Goal: Task Accomplishment & Management: Use online tool/utility

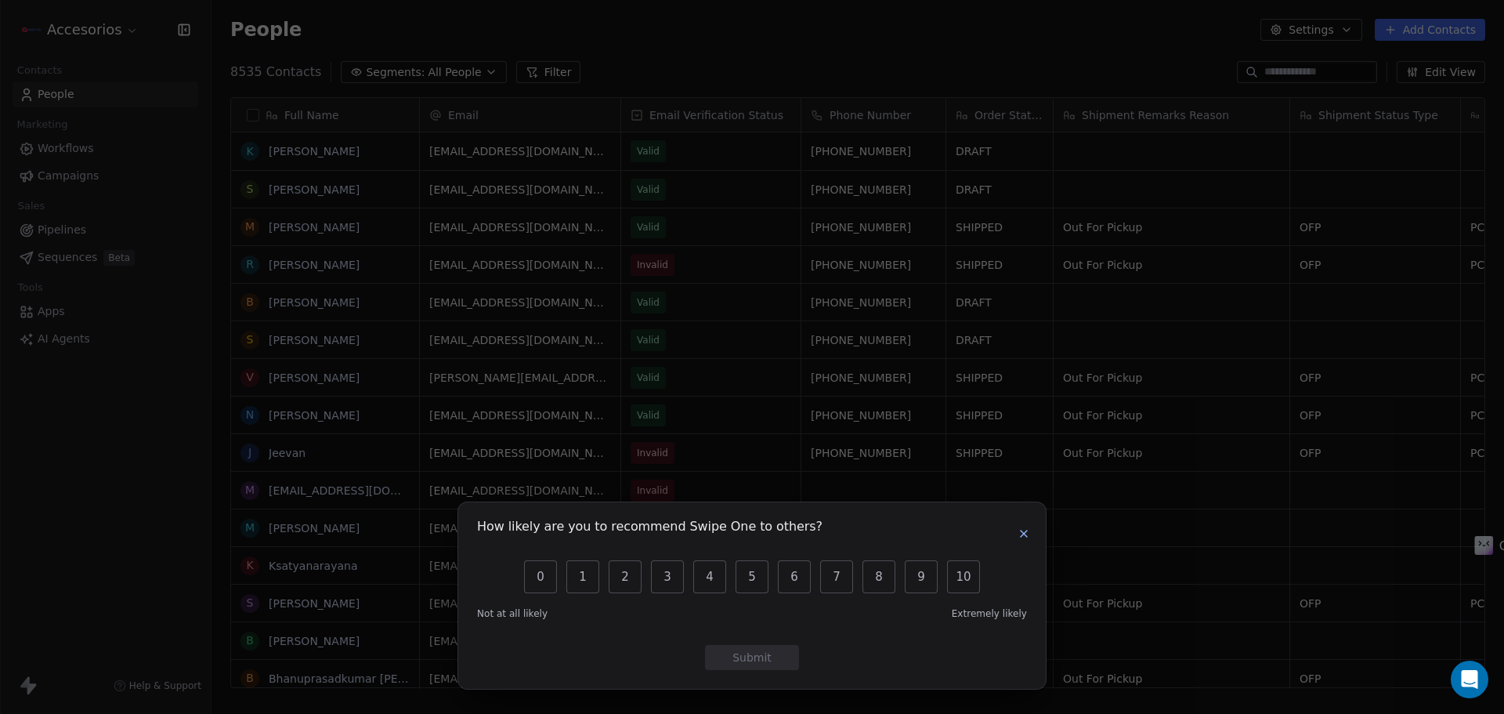
scroll to position [13, 13]
click at [1029, 540] on icon "button" at bounding box center [1024, 533] width 13 height 13
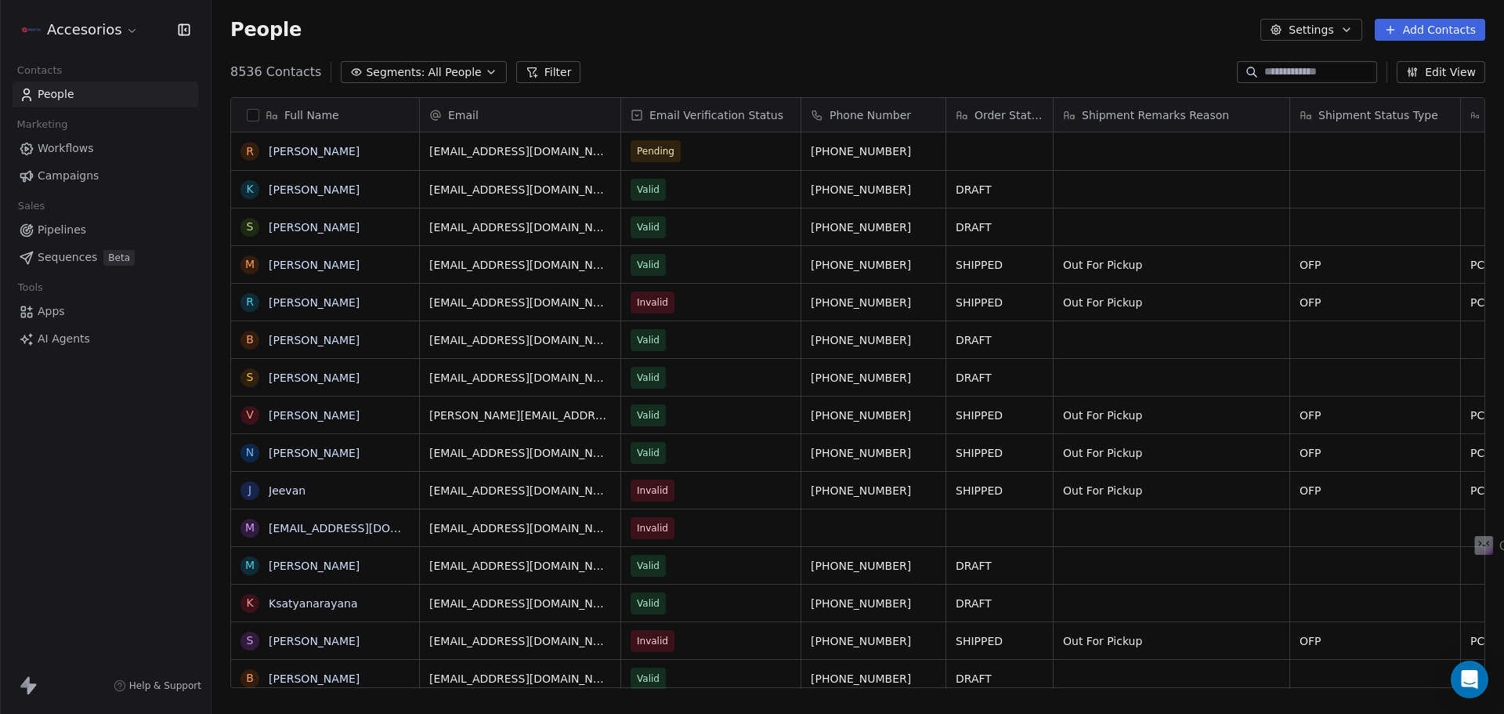
click at [104, 30] on html "Accesorios Contacts People Marketing Workflows Campaigns Sales Pipelines Sequen…" at bounding box center [752, 357] width 1504 height 714
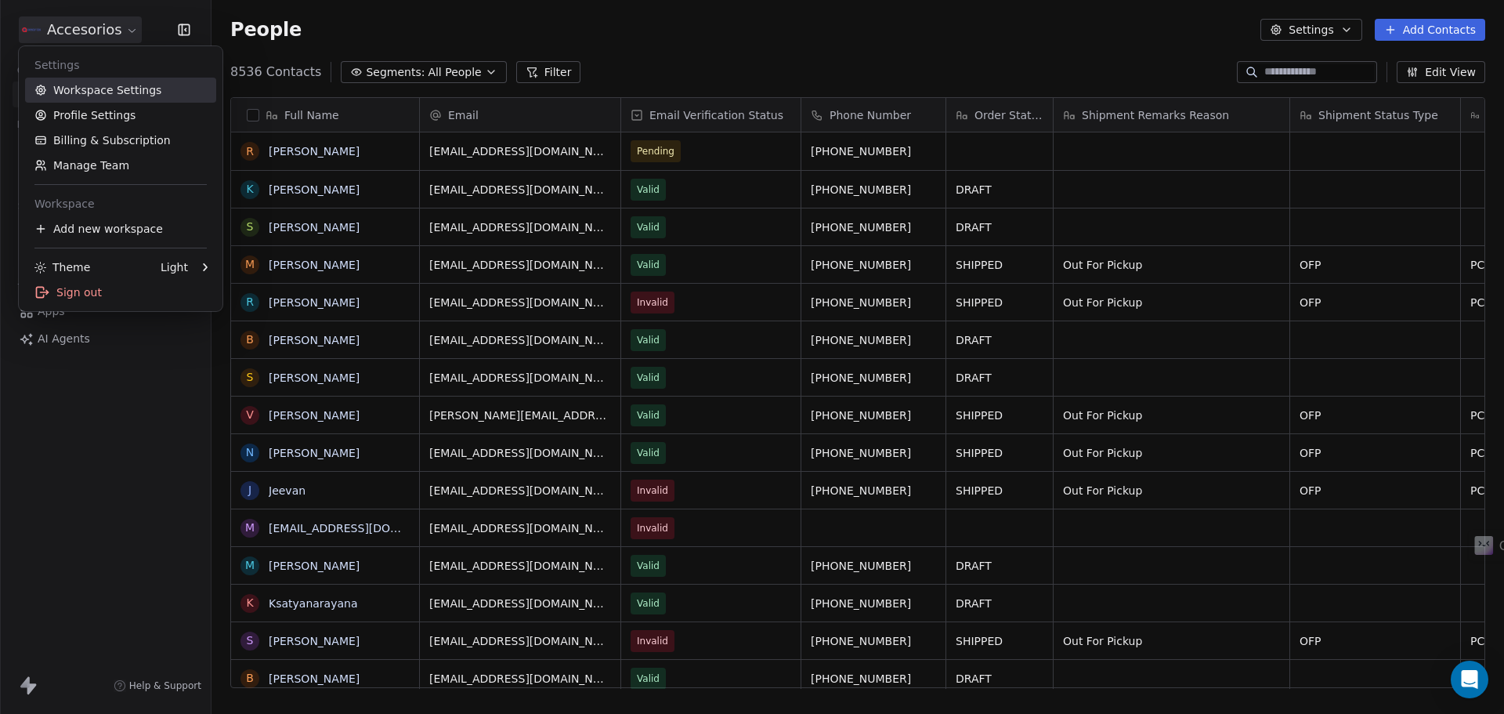
click at [118, 96] on link "Workspace Settings" at bounding box center [120, 90] width 191 height 25
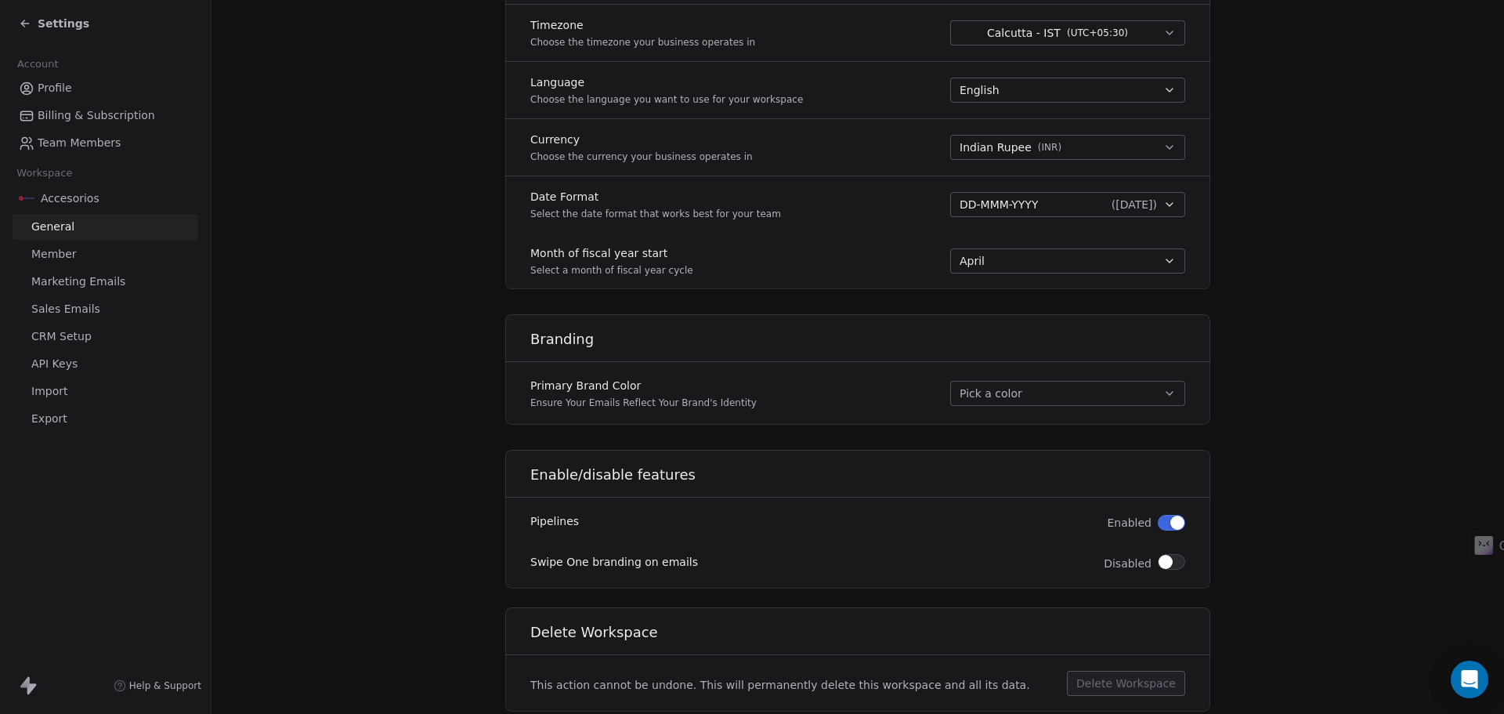
scroll to position [753, 0]
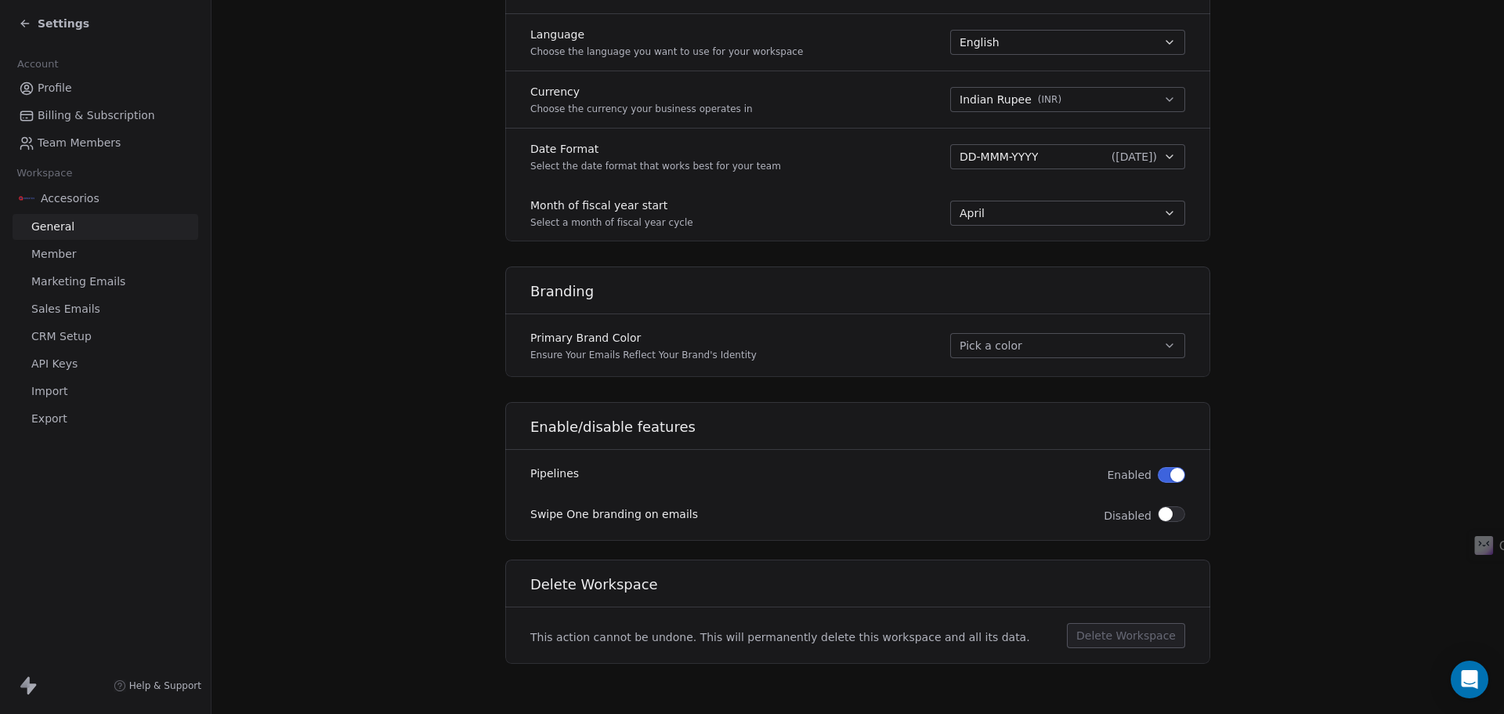
click at [65, 275] on span "Marketing Emails" at bounding box center [78, 281] width 94 height 16
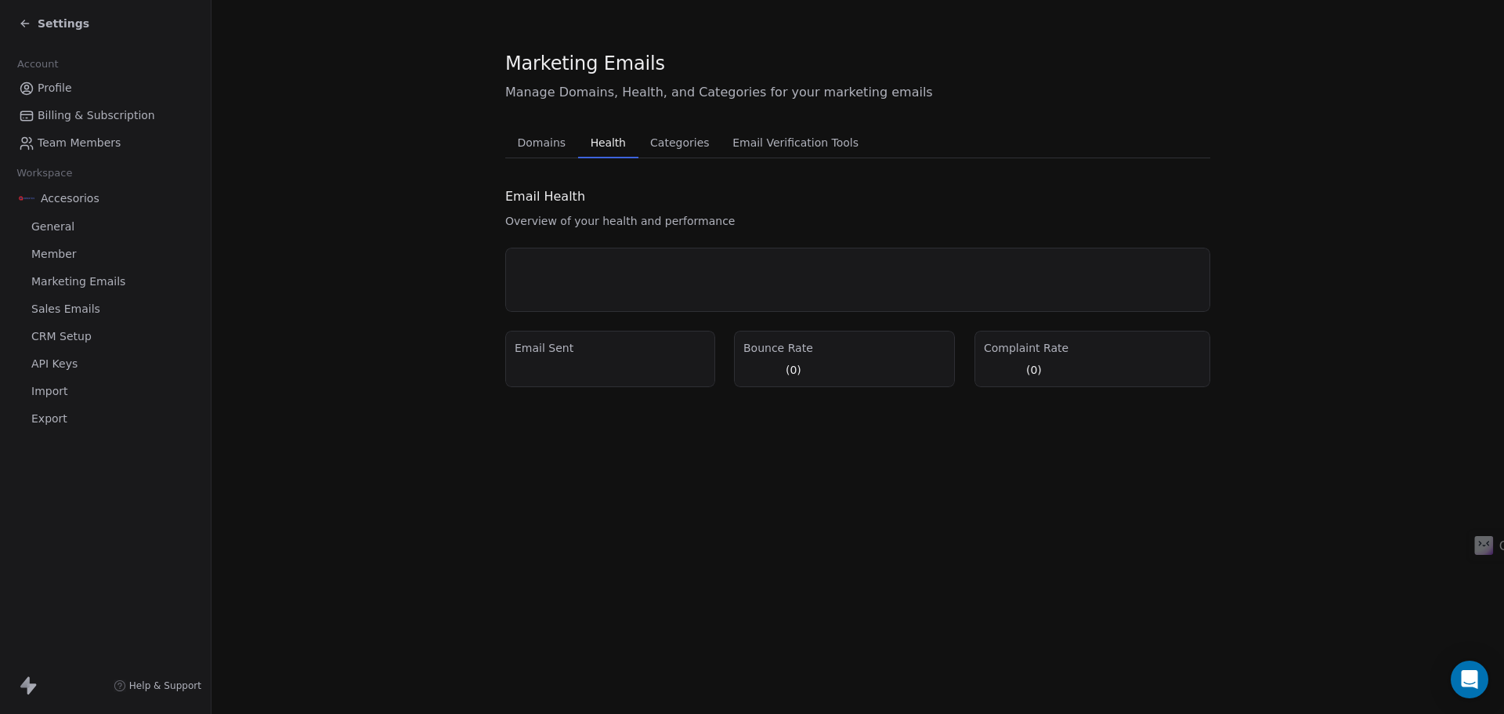
click at [608, 154] on button "Health Health" at bounding box center [608, 142] width 60 height 31
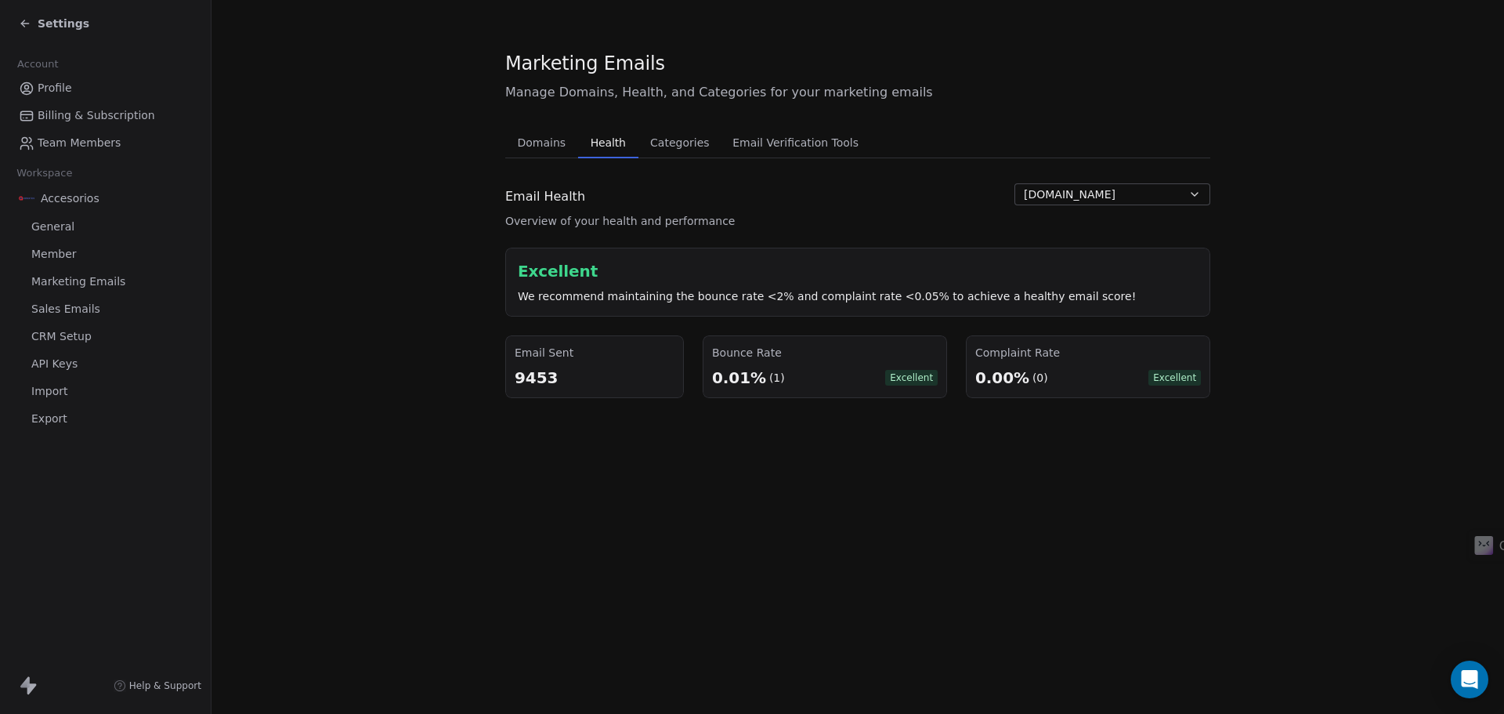
click at [737, 141] on span "Email Verification Tools" at bounding box center [795, 143] width 139 height 22
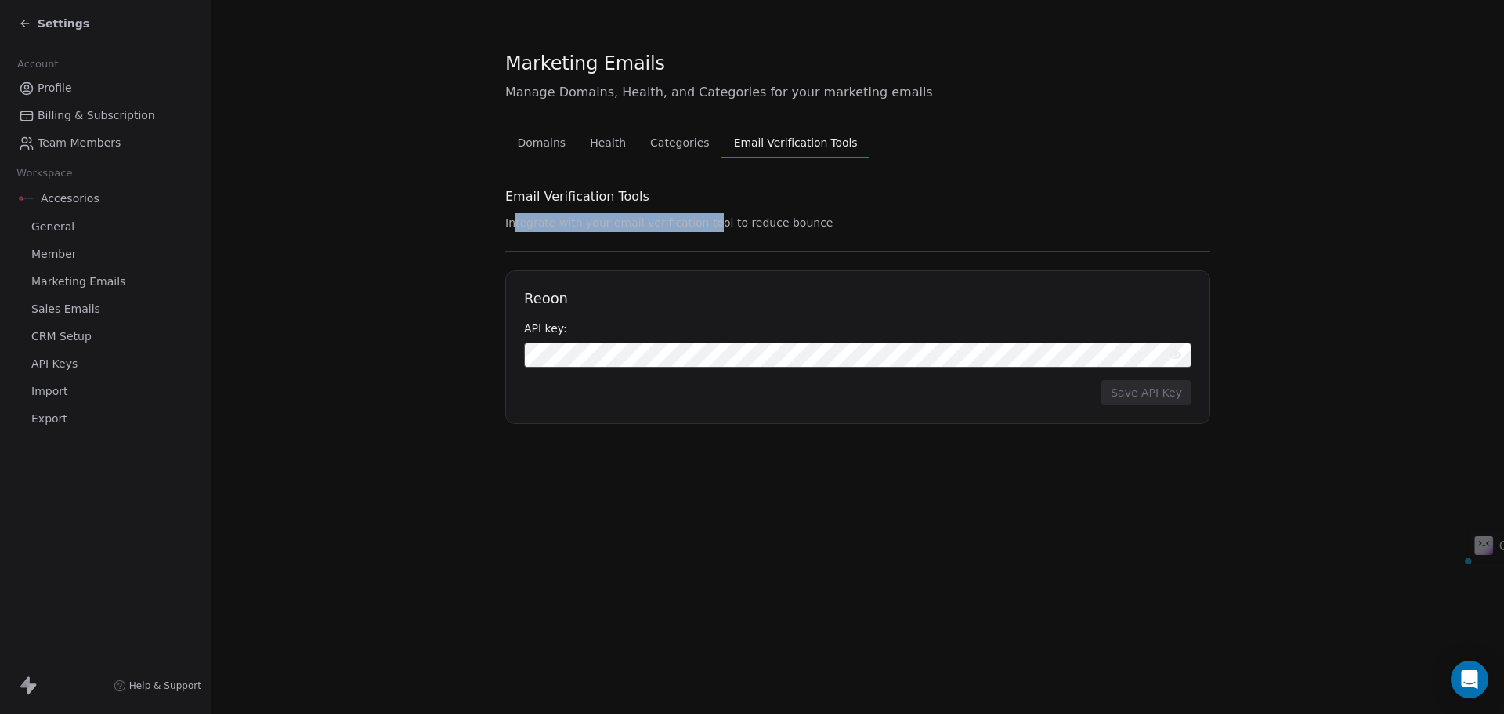
drag, startPoint x: 516, startPoint y: 217, endPoint x: 702, endPoint y: 216, distance: 185.7
click at [702, 216] on span "Integrate with your email verification tool to reduce bounce" at bounding box center [669, 222] width 328 height 13
click at [704, 216] on span "Integrate with your email verification tool to reduce bounce" at bounding box center [669, 222] width 328 height 13
drag, startPoint x: 762, startPoint y: 224, endPoint x: 509, endPoint y: 217, distance: 254.0
click at [509, 217] on span "Integrate with your email verification tool to reduce bounce" at bounding box center [669, 222] width 328 height 13
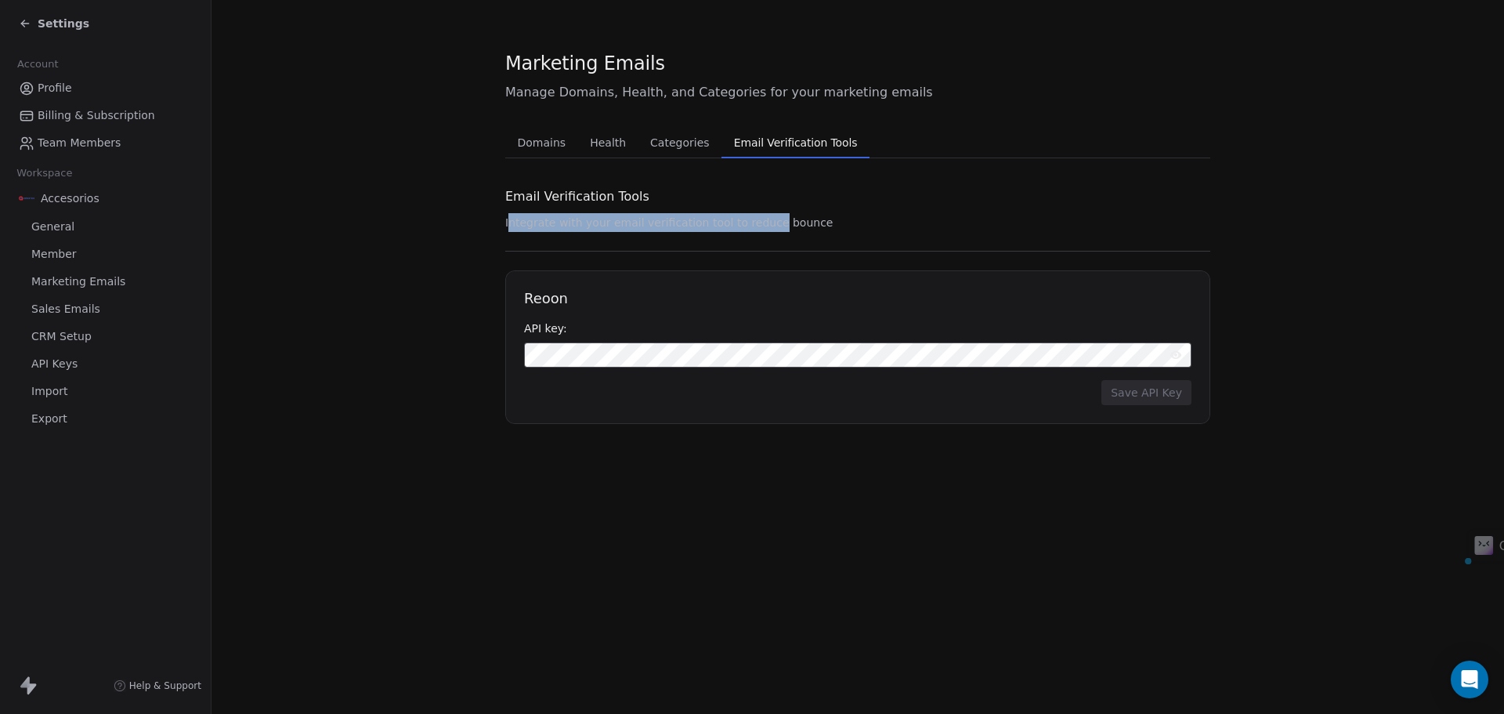
click at [509, 217] on span "Integrate with your email verification tool to reduce bounce" at bounding box center [669, 222] width 328 height 13
click at [644, 137] on span "Categories" at bounding box center [679, 143] width 71 height 22
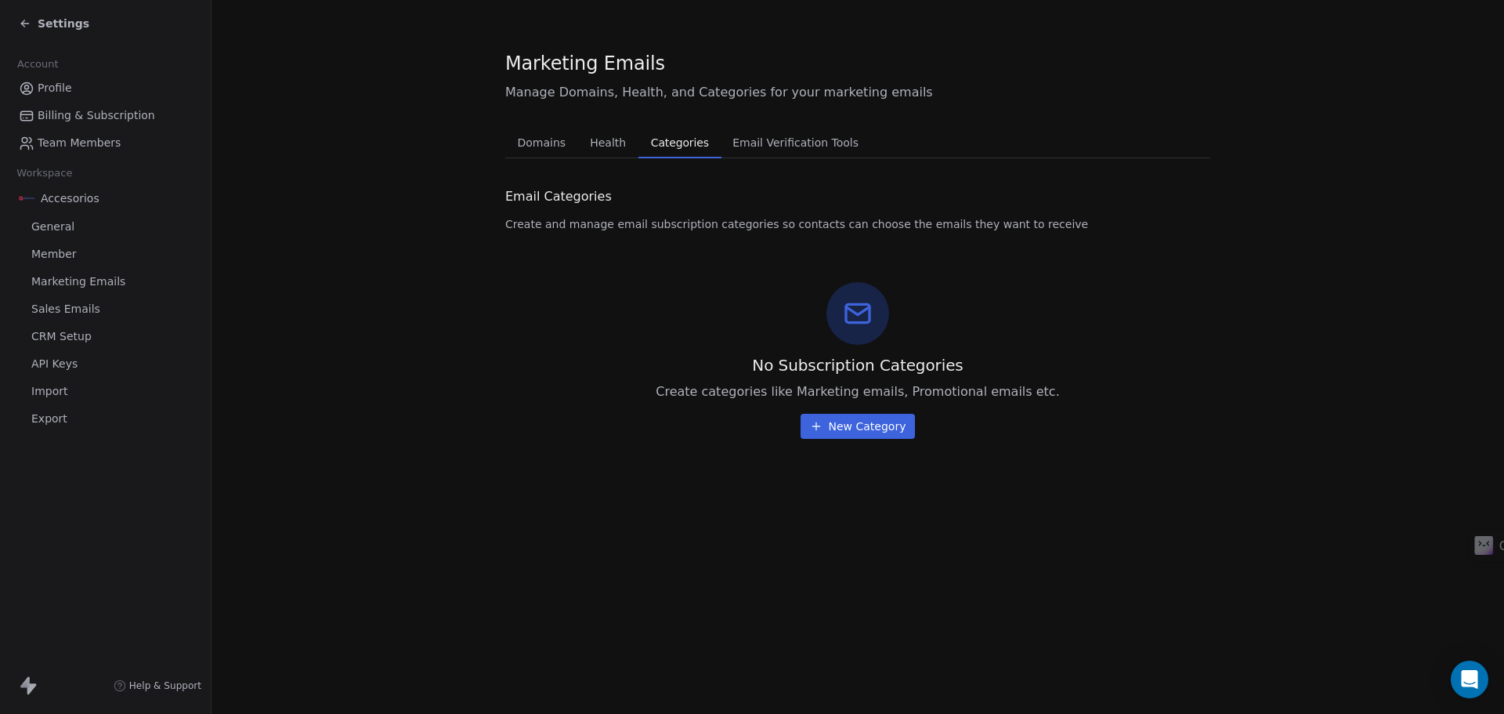
click at [589, 147] on span "Health" at bounding box center [608, 143] width 49 height 22
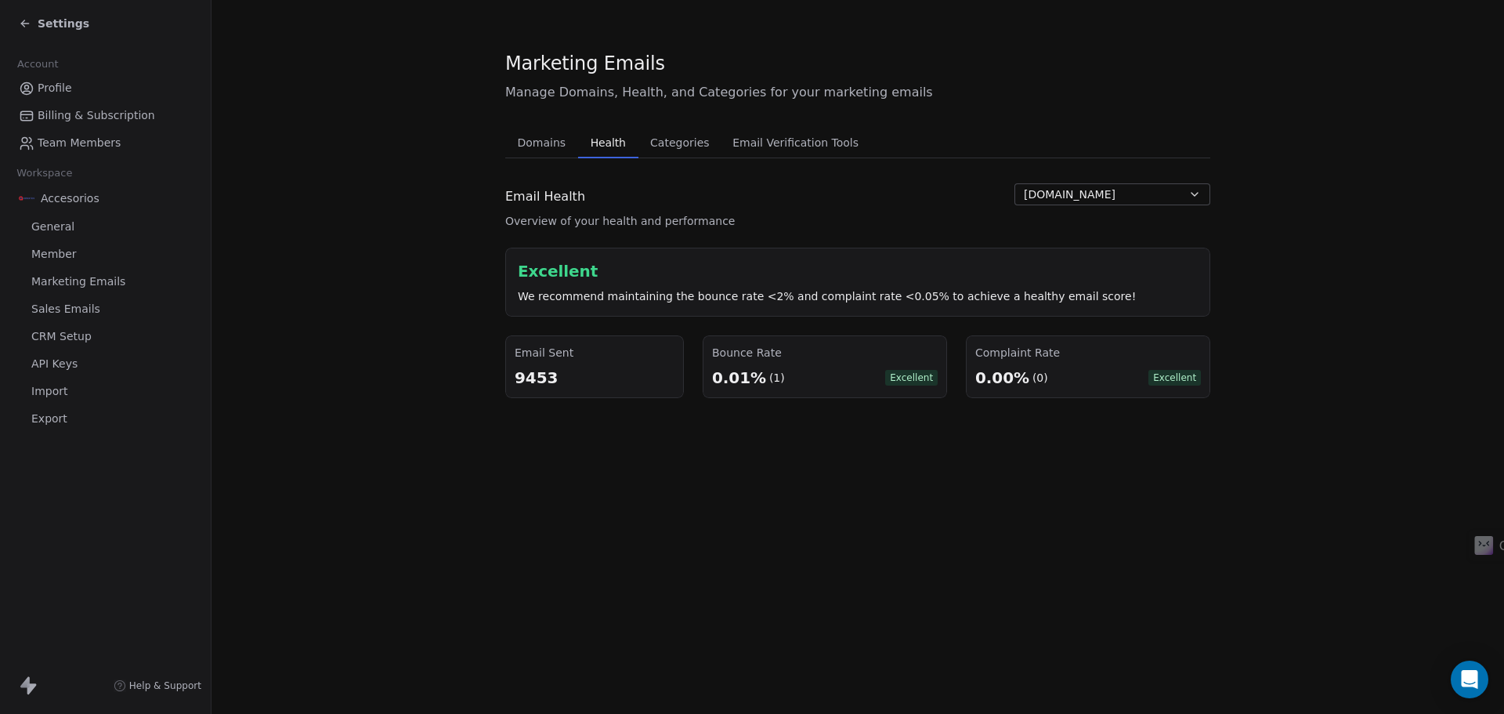
click at [530, 143] on span "Domains" at bounding box center [542, 143] width 61 height 22
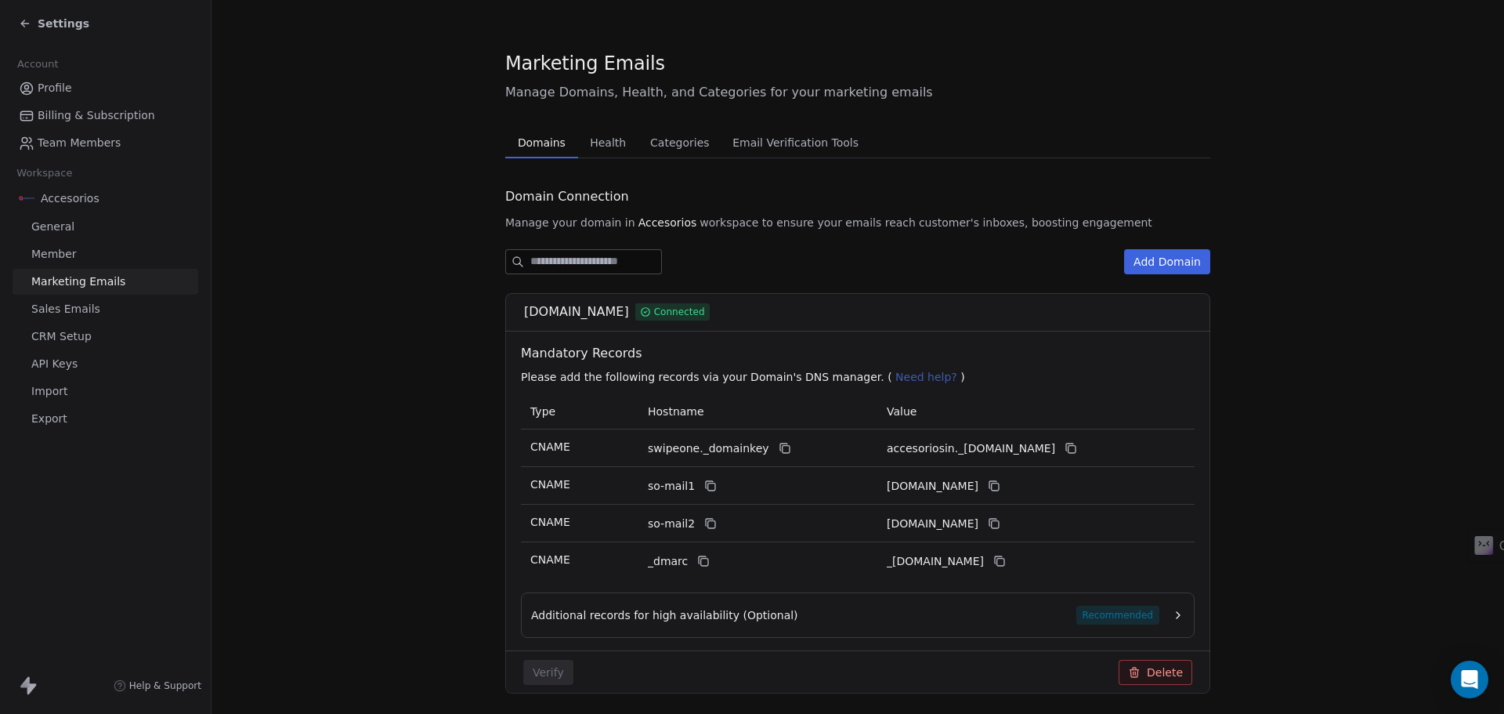
click at [27, 20] on icon at bounding box center [25, 23] width 13 height 13
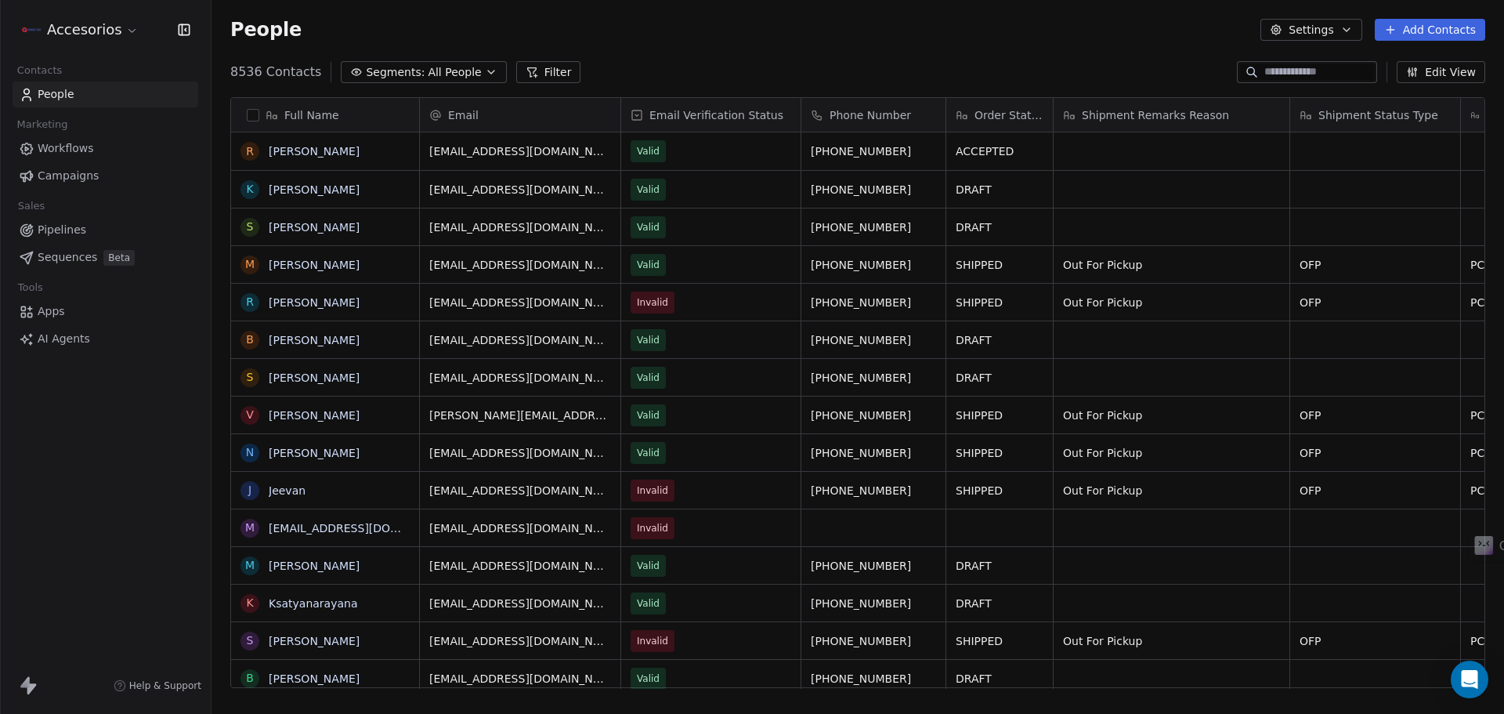
drag, startPoint x: 94, startPoint y: 153, endPoint x: 178, endPoint y: 154, distance: 83.8
click at [94, 153] on link "Workflows" at bounding box center [106, 149] width 186 height 26
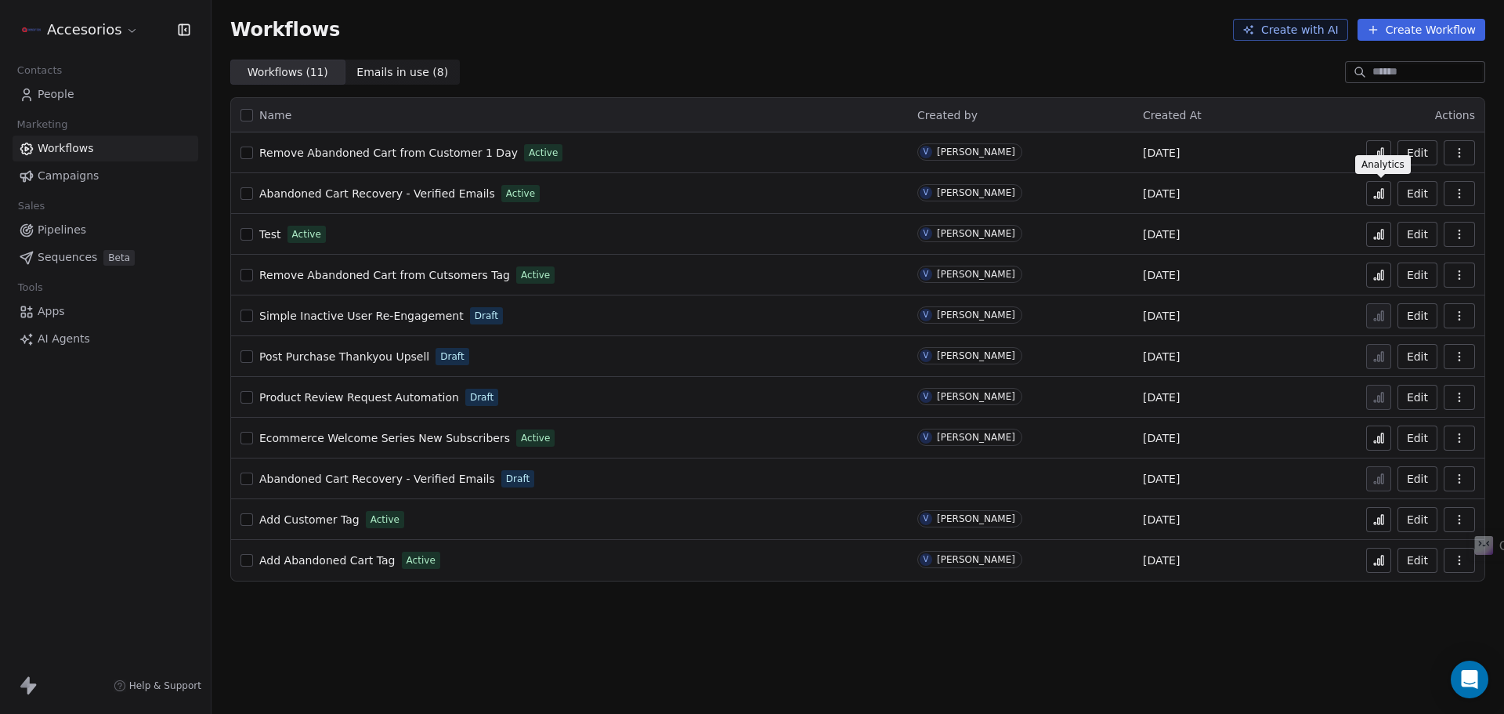
click at [1378, 200] on button at bounding box center [1379, 193] width 25 height 25
click at [436, 196] on span "Abandoned Cart Recovery - Verified Emails" at bounding box center [377, 193] width 236 height 13
click at [1384, 191] on icon at bounding box center [1382, 193] width 2 height 9
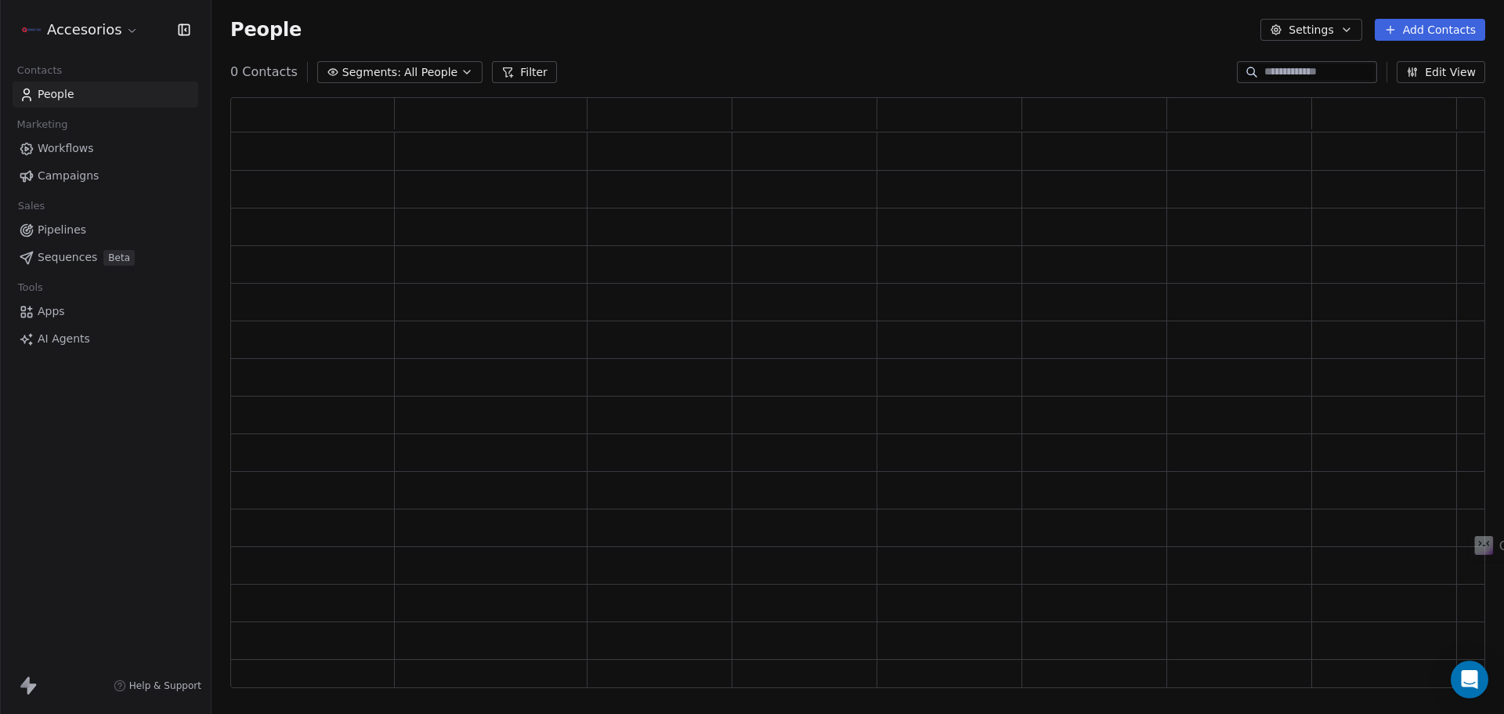
scroll to position [578, 1244]
click at [1282, 71] on input at bounding box center [1320, 72] width 110 height 16
paste input "**********"
type input "**********"
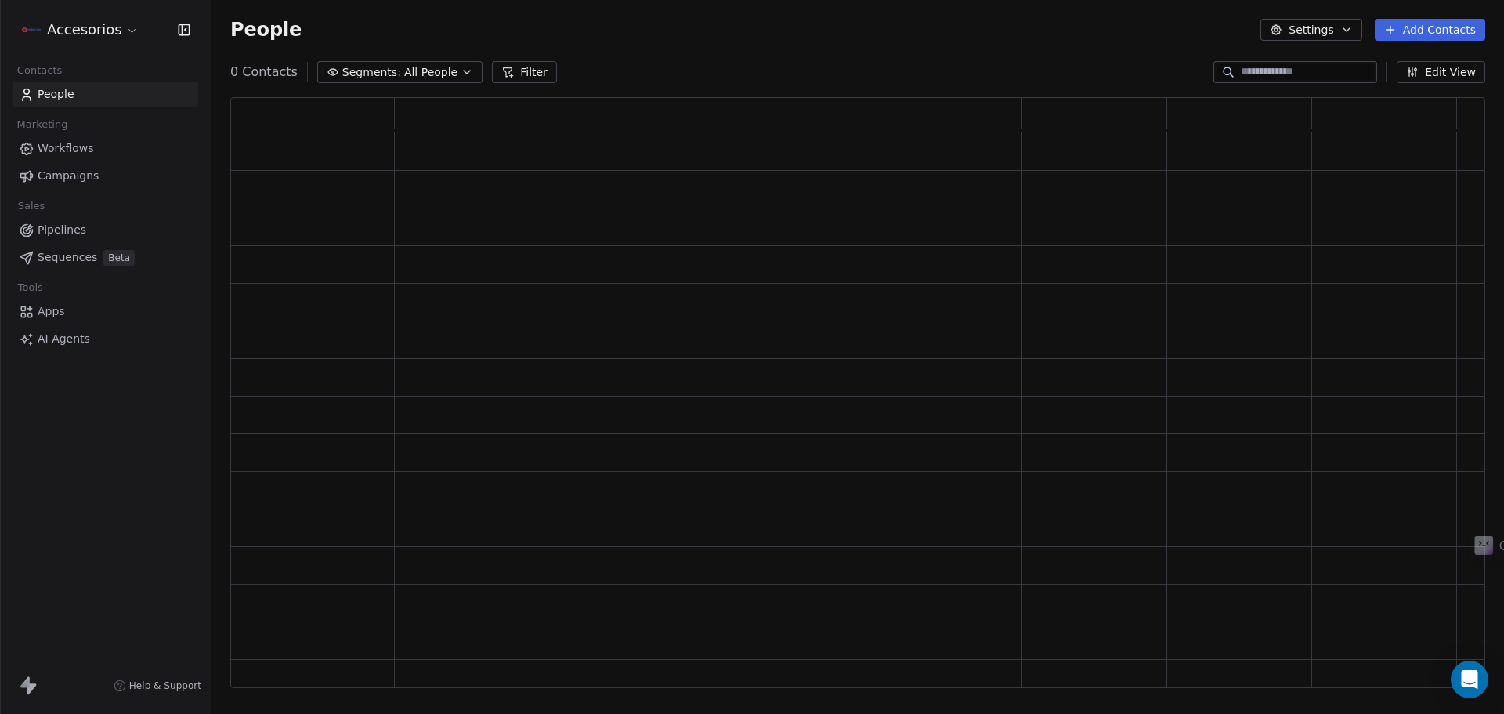
click at [1287, 76] on input at bounding box center [1307, 72] width 133 height 16
paste input "**********"
type input "**********"
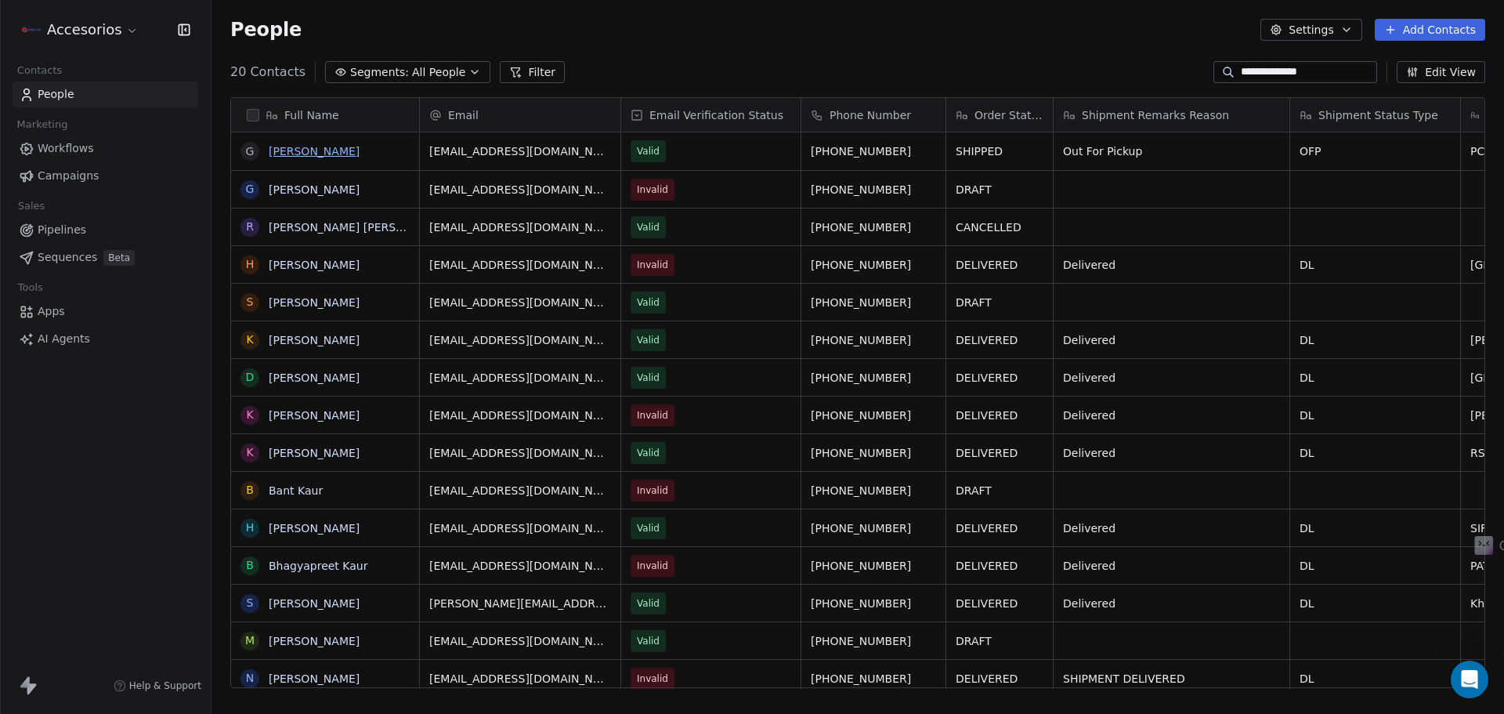
click at [313, 151] on link "Gagandeep kaur" at bounding box center [314, 151] width 91 height 13
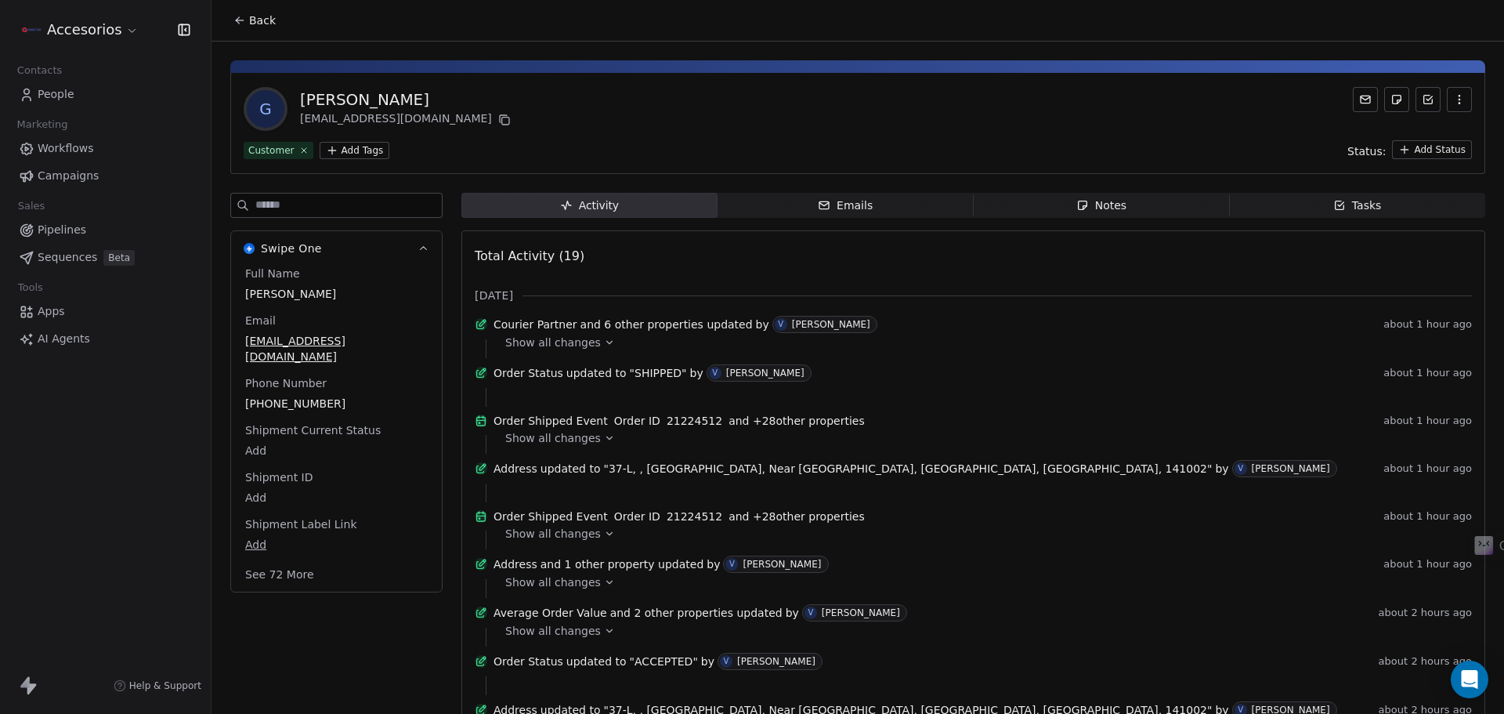
click at [255, 9] on button "Back" at bounding box center [254, 20] width 61 height 28
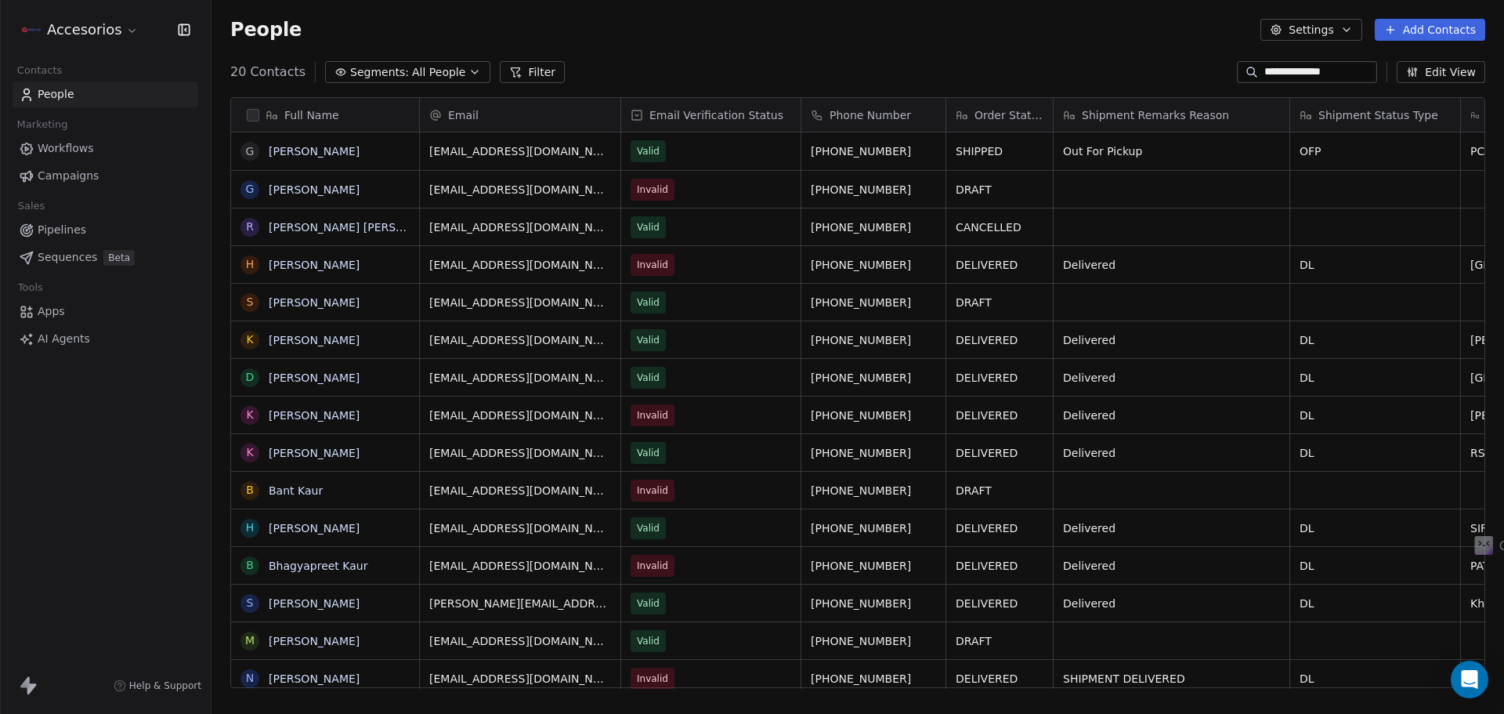
scroll to position [616, 1281]
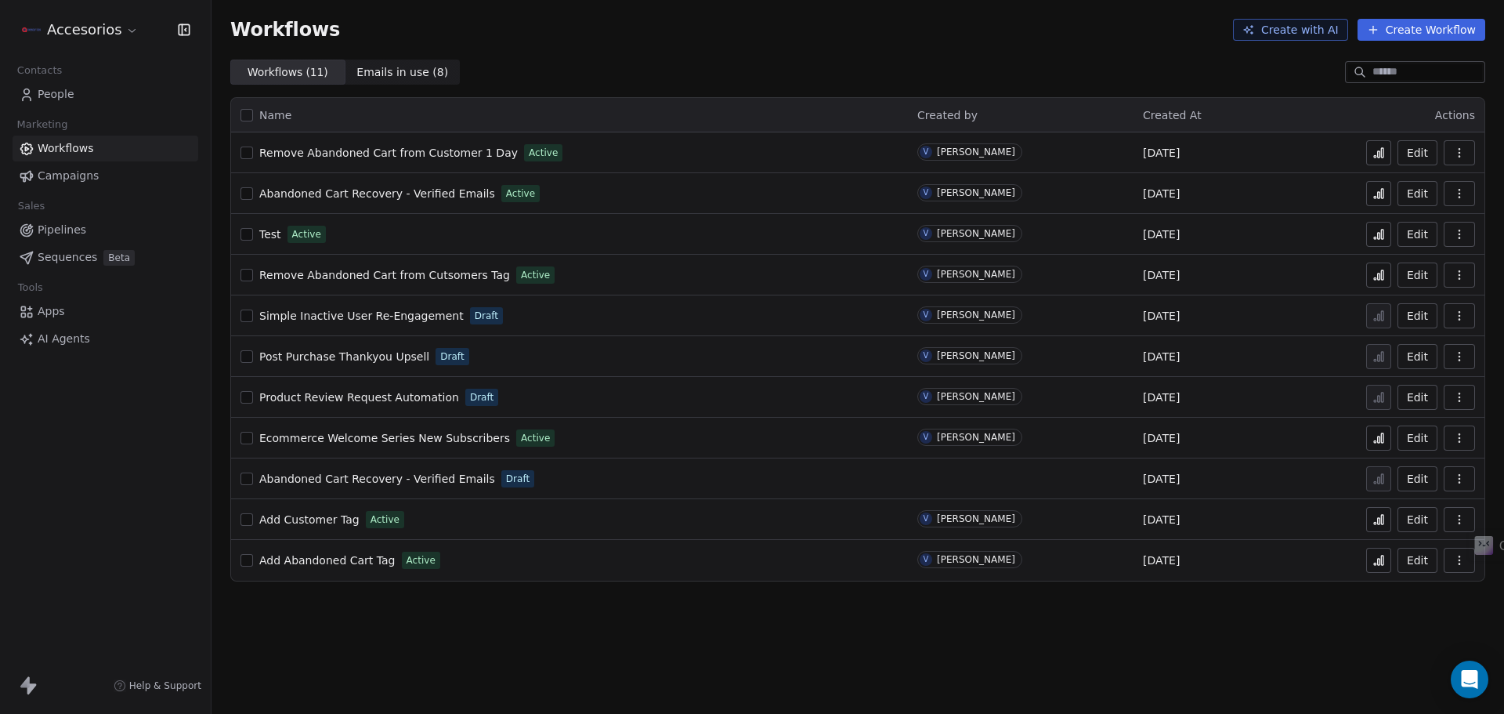
click at [1378, 147] on icon at bounding box center [1379, 153] width 13 height 13
click at [1381, 197] on icon at bounding box center [1379, 193] width 13 height 13
